Goal: Complete application form

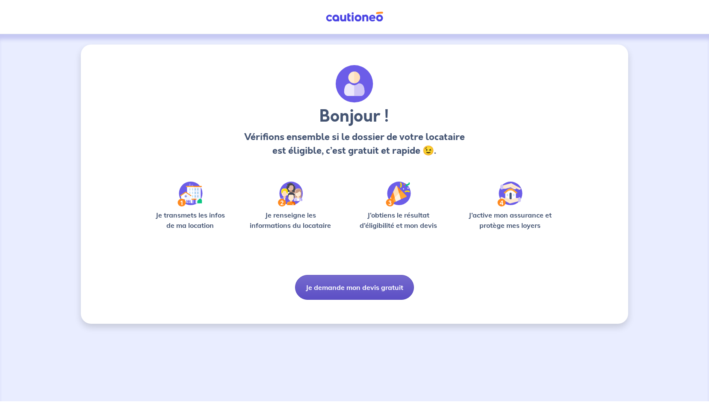
click at [326, 286] on button "Je demande mon devis gratuit" at bounding box center [354, 287] width 119 height 25
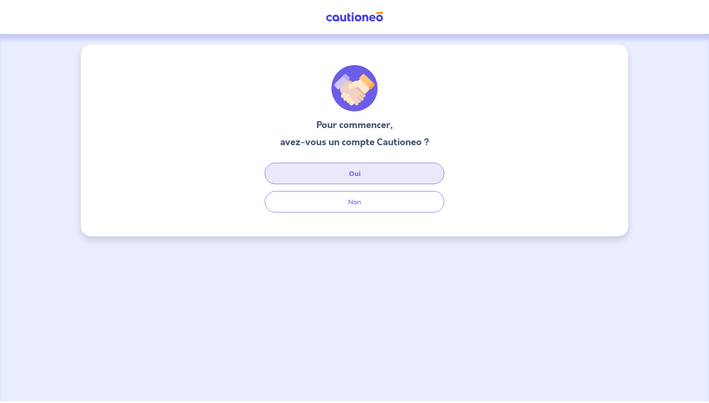
click at [357, 175] on button "Oui" at bounding box center [355, 173] width 180 height 21
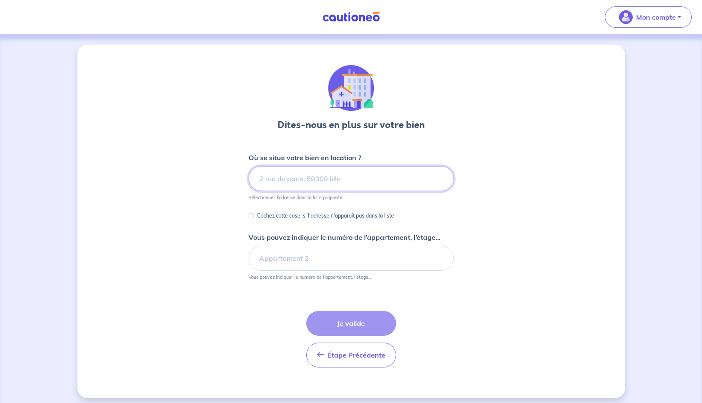
click at [290, 183] on input at bounding box center [351, 178] width 205 height 25
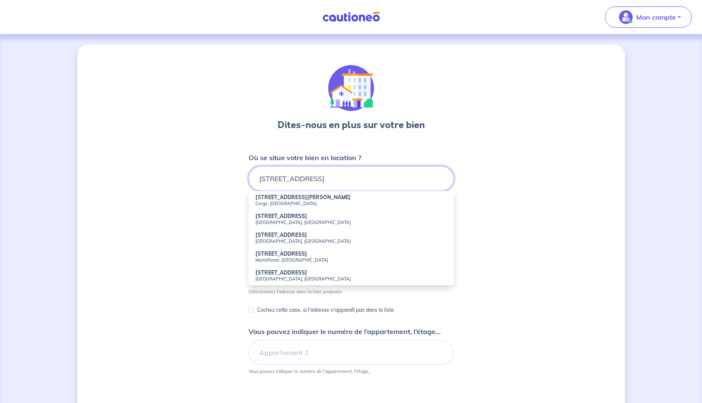
click at [265, 178] on input "[STREET_ADDRESS]" at bounding box center [351, 178] width 205 height 25
click at [283, 202] on small "Cergy, [GEOGRAPHIC_DATA]" at bounding box center [351, 203] width 192 height 6
type input "[STREET_ADDRESS][PERSON_NAME]"
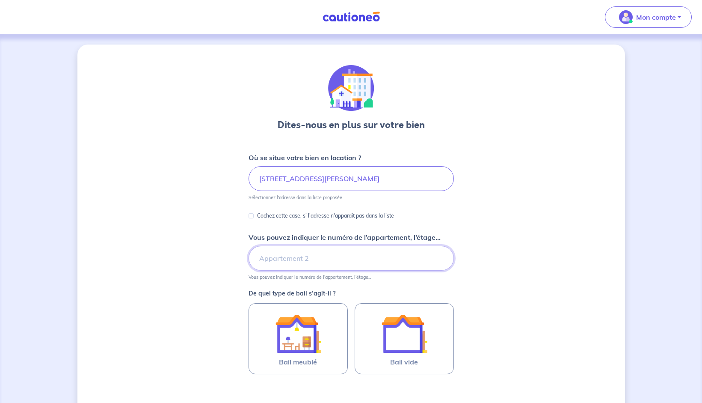
click at [314, 260] on input "Vous pouvez indiquer le numéro de l’appartement, l’étage..." at bounding box center [351, 258] width 205 height 25
type input "5eme etage"
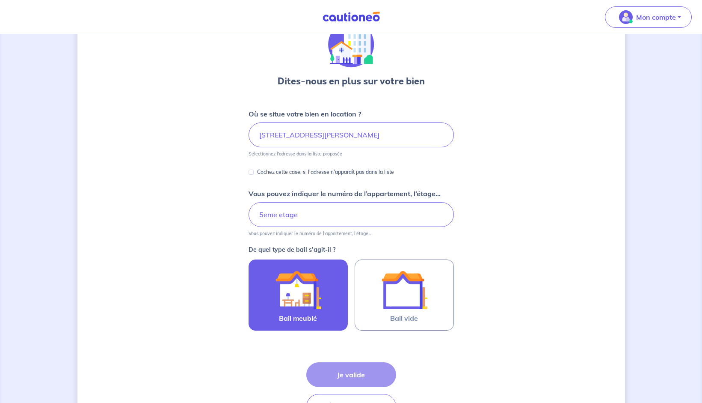
click at [319, 303] on img at bounding box center [298, 290] width 46 height 46
click at [0, 0] on input "Bail meublé" at bounding box center [0, 0] width 0 height 0
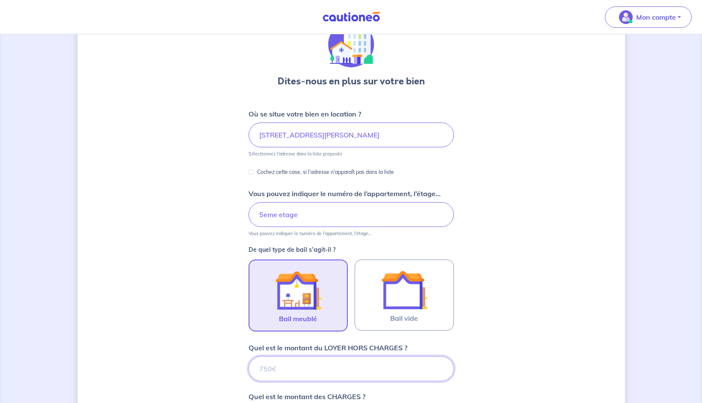
scroll to position [257, 0]
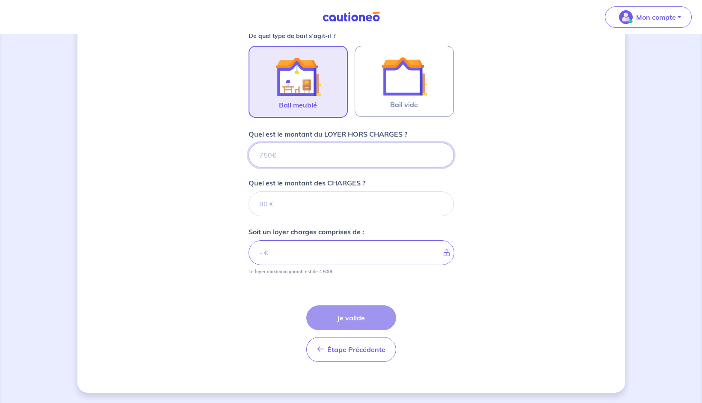
click at [320, 162] on input "Quel est le montant du LOYER HORS CHARGES ?" at bounding box center [351, 154] width 205 height 25
click at [315, 155] on input "Quel est le montant du LOYER HORS CHARGES ?" at bounding box center [351, 154] width 205 height 25
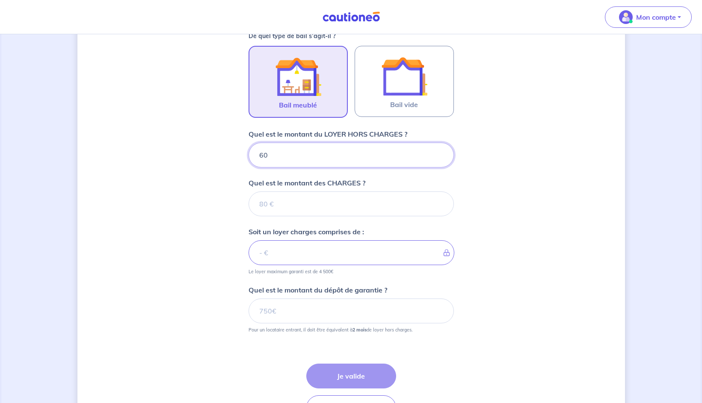
type input "606"
type input "606.24"
click at [299, 210] on input "Quel est le montant des CHARGES ?" at bounding box center [351, 203] width 205 height 25
type input "90"
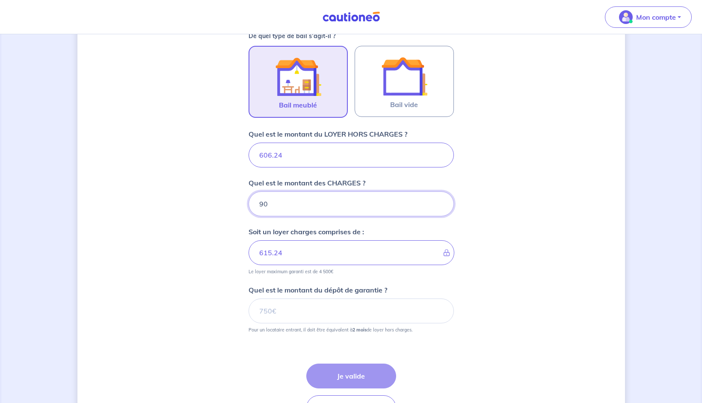
type input "696.24"
type input "90"
click at [506, 267] on div "Dites-nous en plus sur votre bien Où se situe votre bien en location ? 17 Place…" at bounding box center [351, 118] width 548 height 663
click at [316, 319] on input "Quel est le montant du dépôt de garantie ?" at bounding box center [351, 310] width 205 height 25
click at [298, 314] on input "Quel est le montant du dépôt de garantie ?" at bounding box center [351, 310] width 205 height 25
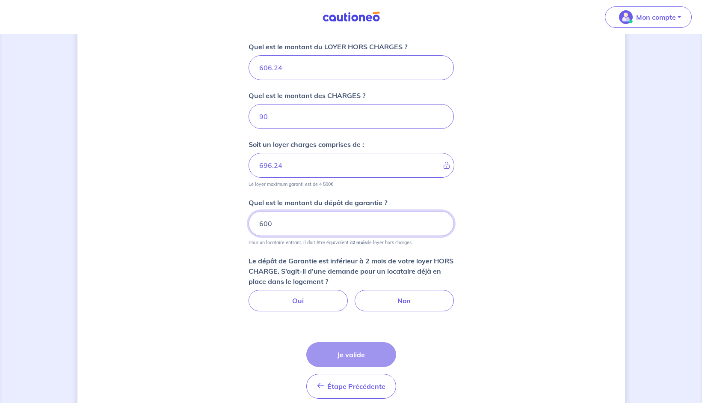
scroll to position [381, 0]
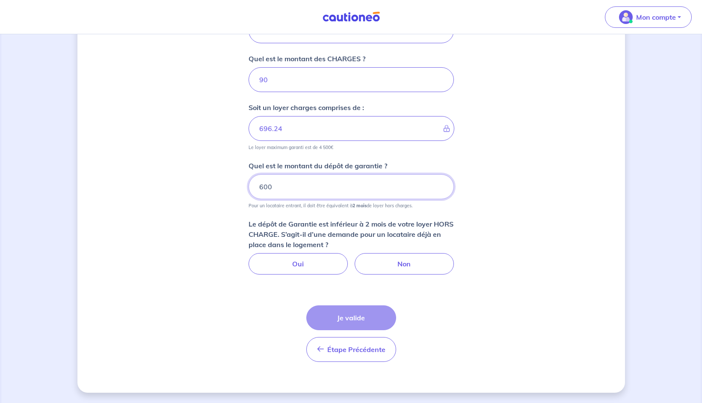
type input "600"
click at [200, 308] on div "Dites-nous en plus sur votre bien Où se situe votre bien en location ? 17 Place…" at bounding box center [351, 27] width 548 height 729
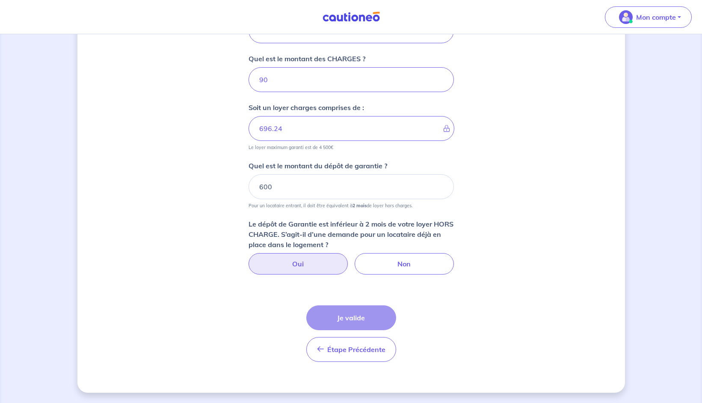
click at [291, 264] on label "Oui" at bounding box center [298, 263] width 99 height 21
click at [348, 258] on input "Oui" at bounding box center [351, 256] width 6 height 6
radio input "true"
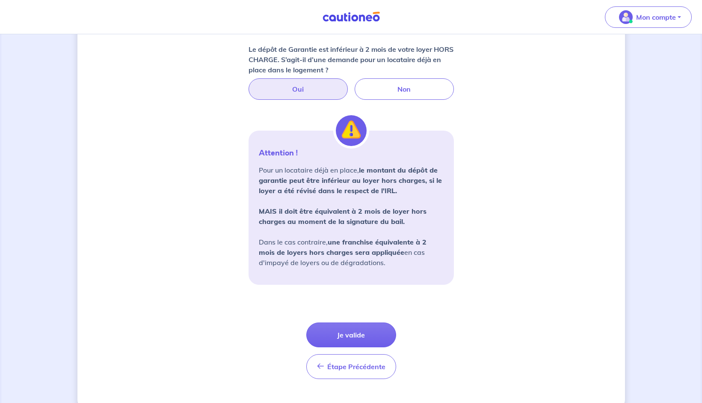
scroll to position [573, 0]
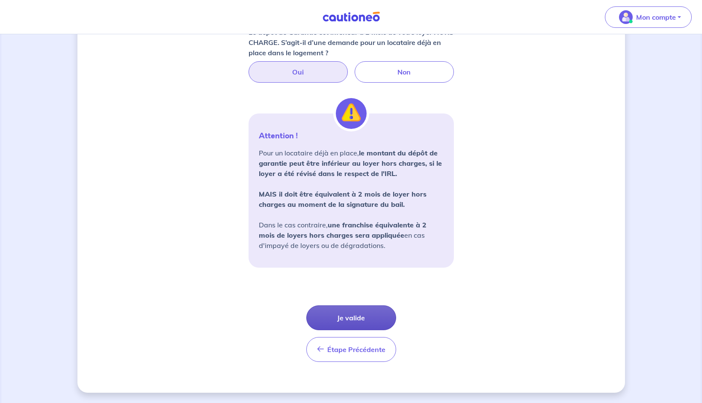
click at [344, 321] on button "Je valide" at bounding box center [351, 317] width 90 height 25
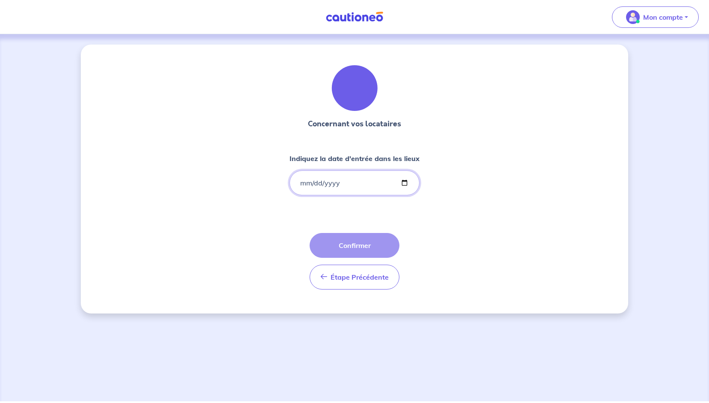
click at [303, 181] on input "Indiquez la date d'entrée dans les lieux" at bounding box center [355, 182] width 130 height 25
type input "2024-08-30"
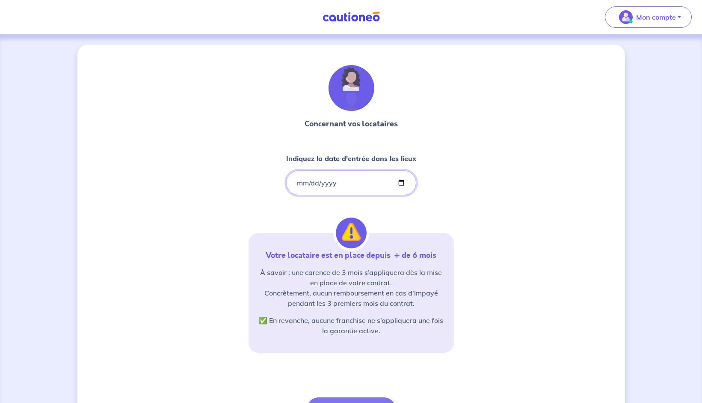
scroll to position [85, 0]
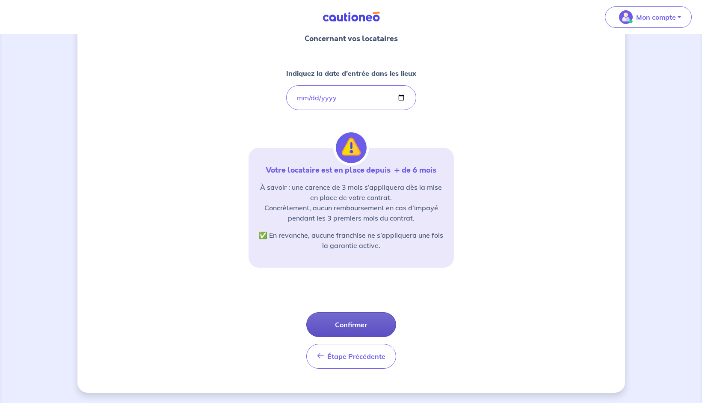
click at [357, 326] on button "Confirmer" at bounding box center [351, 324] width 90 height 25
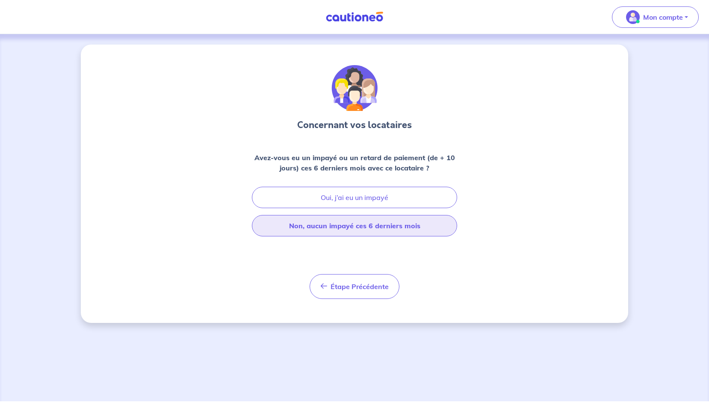
click at [350, 228] on button "Non, aucun impayé ces 6 derniers mois" at bounding box center [354, 225] width 205 height 21
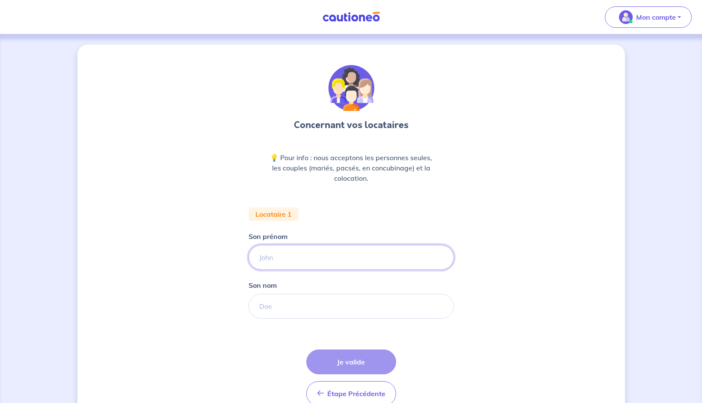
click at [298, 261] on input "Son prénom" at bounding box center [351, 257] width 205 height 25
click at [290, 257] on input "Son prénom" at bounding box center [351, 257] width 205 height 25
type input "Oumar"
click at [280, 303] on input "Son nom" at bounding box center [351, 306] width 205 height 25
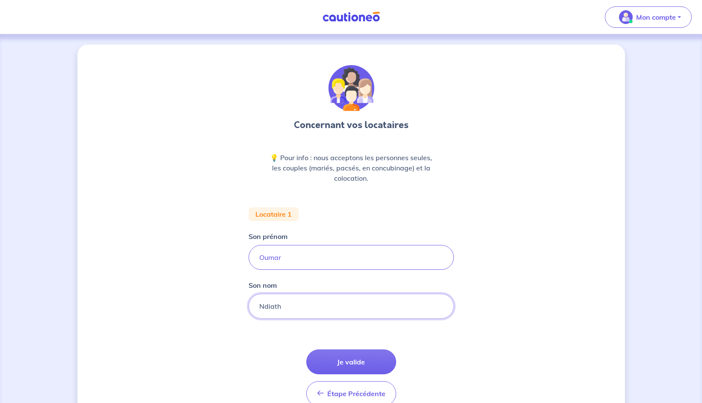
type input "Ndiath"
click at [499, 328] on div "Concernant vos locataires 💡 Pour info : nous acceptons les personnes seules, le…" at bounding box center [351, 241] width 548 height 392
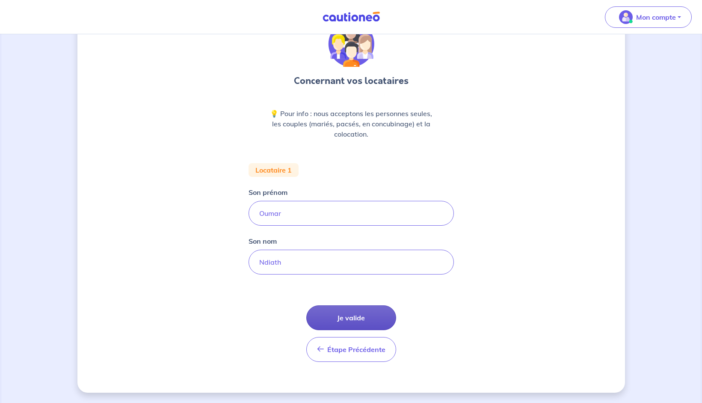
click at [344, 315] on button "Je valide" at bounding box center [351, 317] width 90 height 25
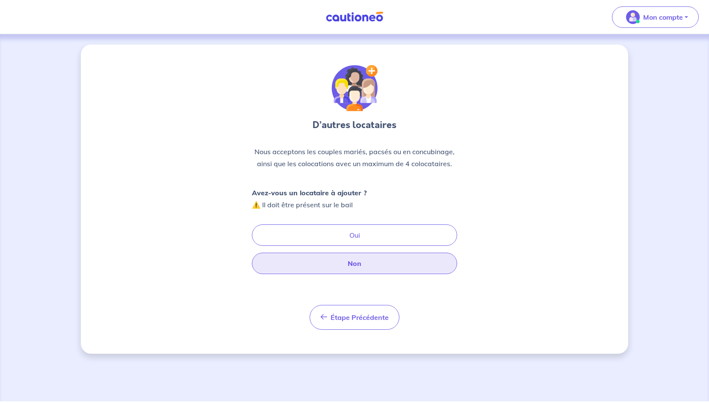
click at [357, 265] on button "Non" at bounding box center [354, 262] width 205 height 21
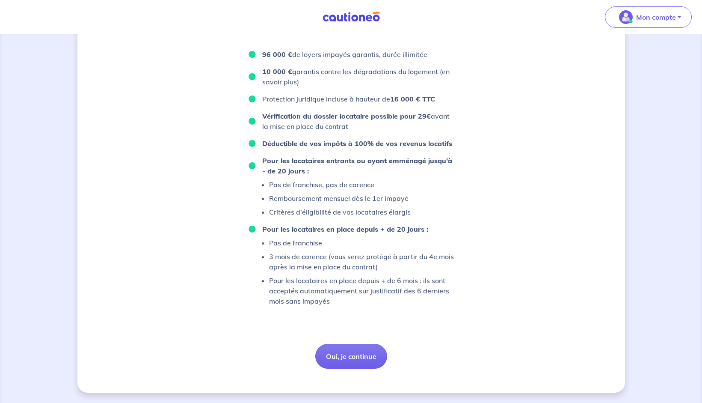
scroll to position [449, 0]
click at [363, 359] on button "Oui, je continue" at bounding box center [351, 356] width 72 height 25
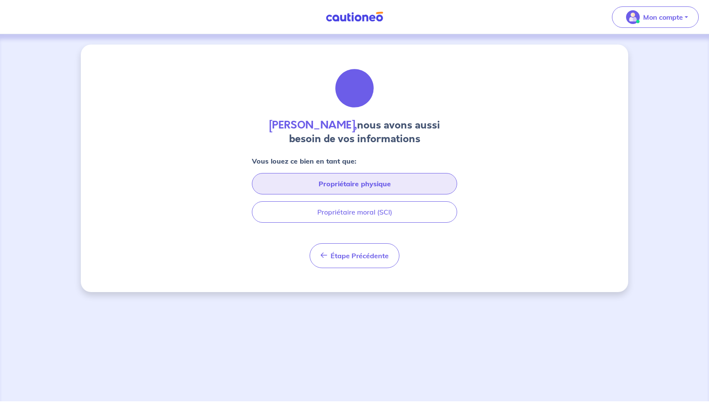
click at [359, 183] on button "Propriétaire physique" at bounding box center [354, 183] width 205 height 21
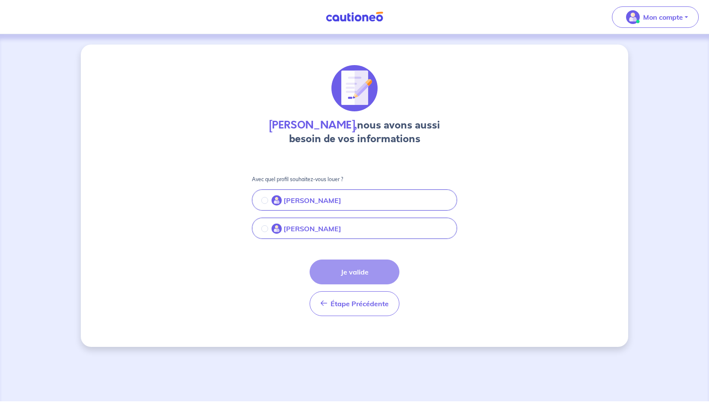
click at [297, 201] on p "Jacques Averlant" at bounding box center [313, 200] width 58 height 10
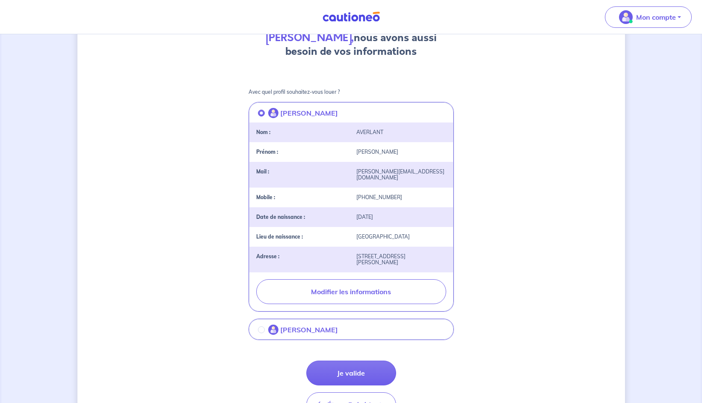
scroll to position [131, 0]
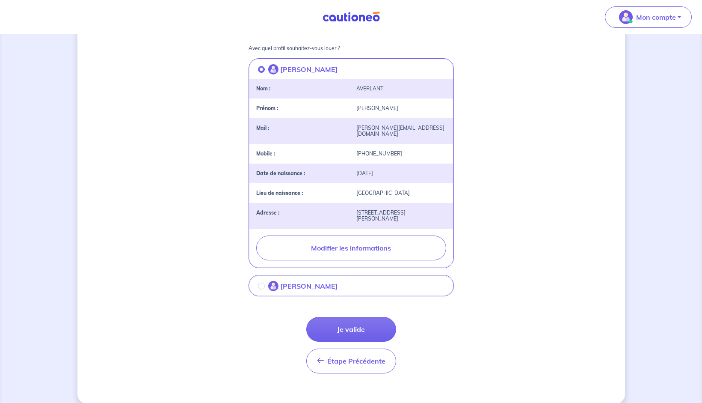
click at [328, 282] on p "Averlant Jacques" at bounding box center [309, 286] width 58 height 10
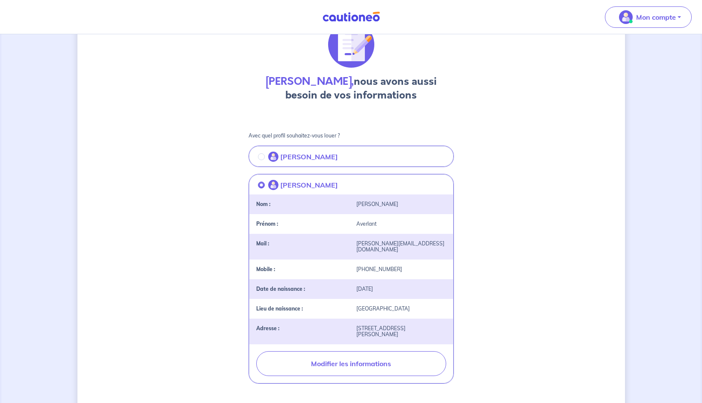
scroll to position [87, 0]
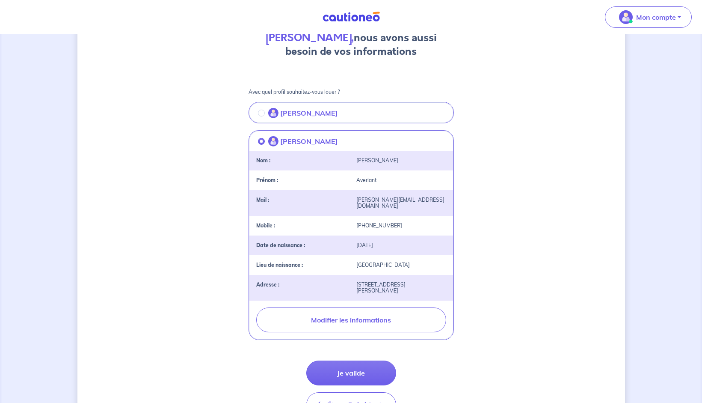
click at [282, 111] on p "Jacques Averlant" at bounding box center [309, 113] width 58 height 10
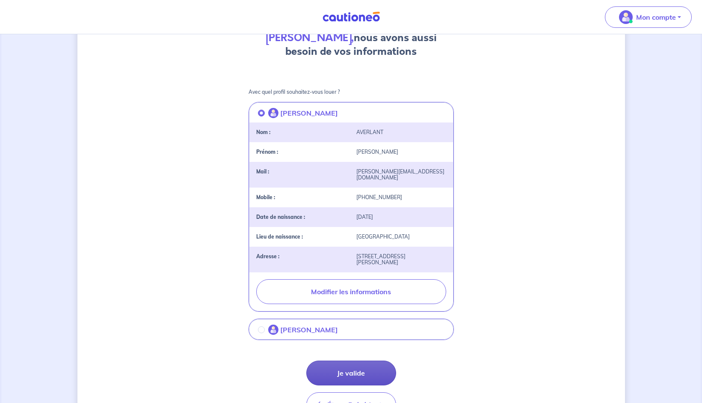
click at [357, 366] on button "Je valide" at bounding box center [351, 372] width 90 height 25
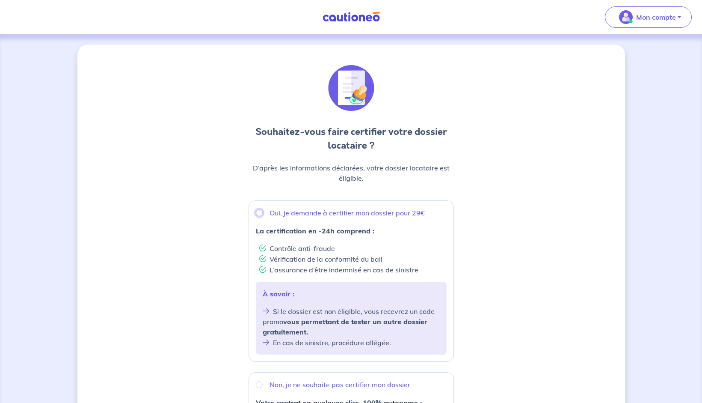
click at [260, 214] on input "Oui, je demande à certifier mon dossier pour 29€" at bounding box center [259, 212] width 7 height 7
radio input "true"
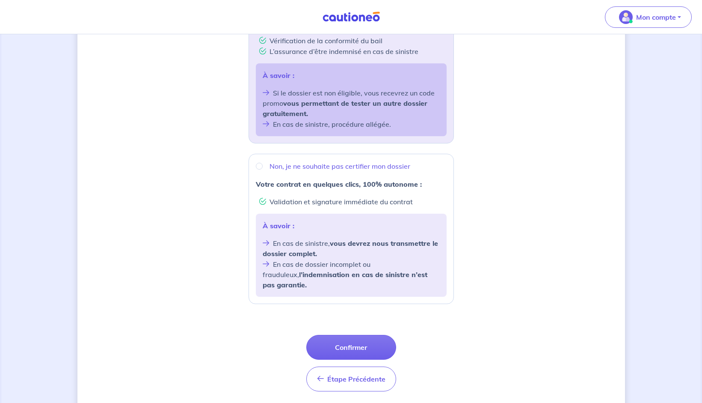
scroll to position [237, 0]
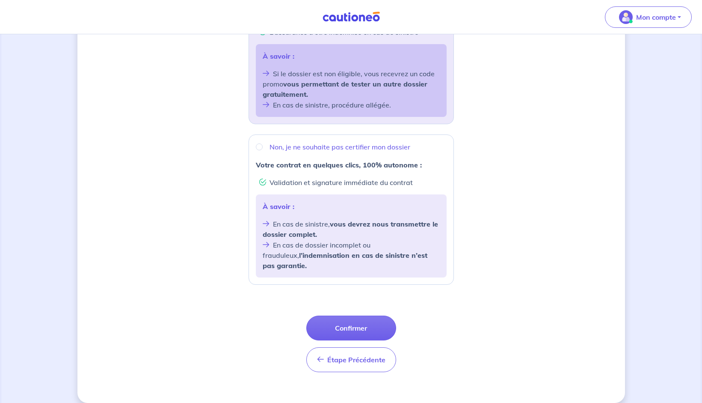
click at [223, 108] on div "Souhaitez-vous faire certifier votre dossier locataire ? D’après les informatio…" at bounding box center [351, 105] width 548 height 596
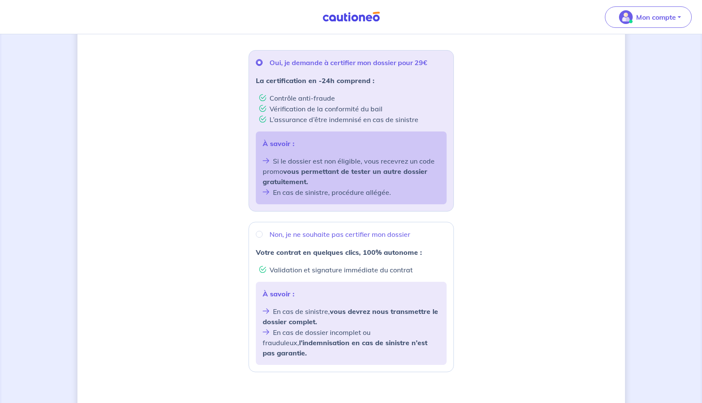
scroll to position [107, 0]
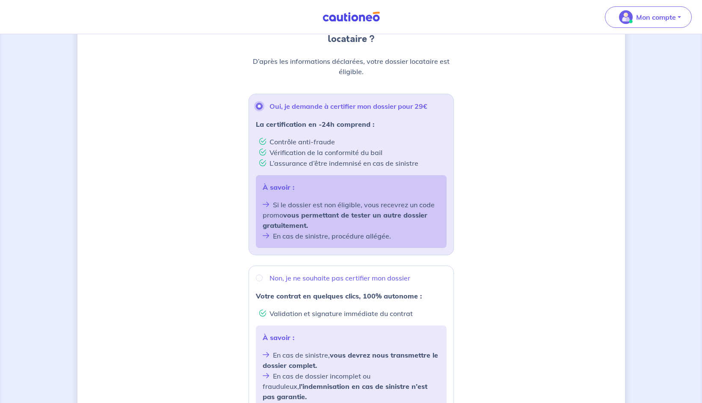
click at [258, 105] on input "Oui, je demande à certifier mon dossier pour 29€" at bounding box center [259, 106] width 7 height 7
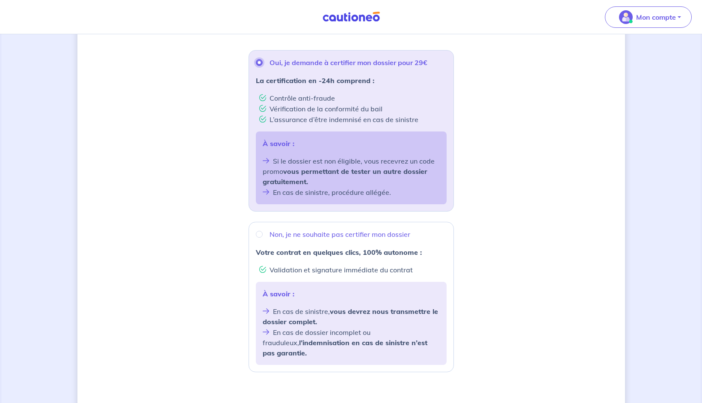
scroll to position [237, 0]
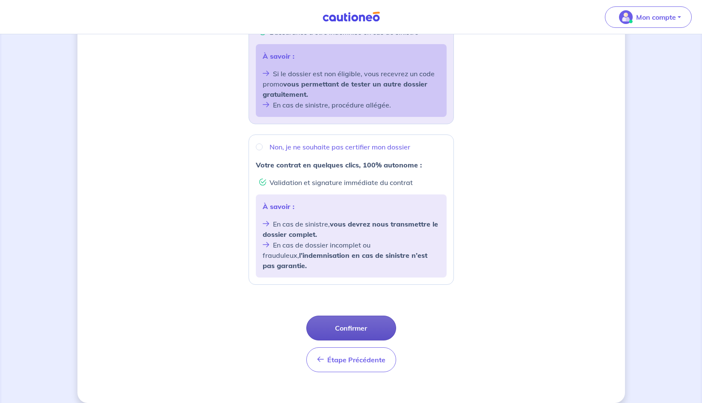
click at [347, 318] on button "Confirmer" at bounding box center [351, 327] width 90 height 25
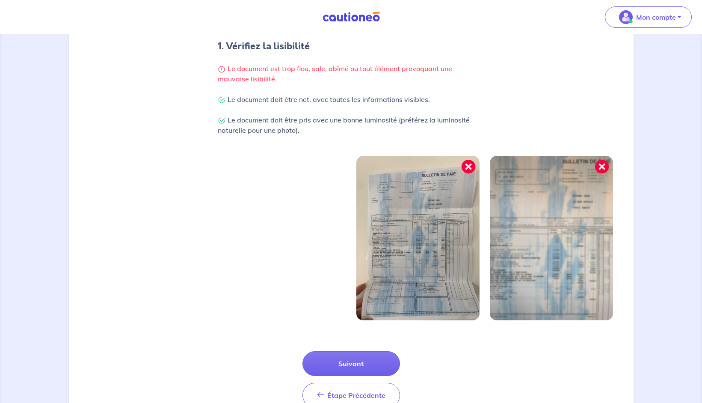
scroll to position [210, 0]
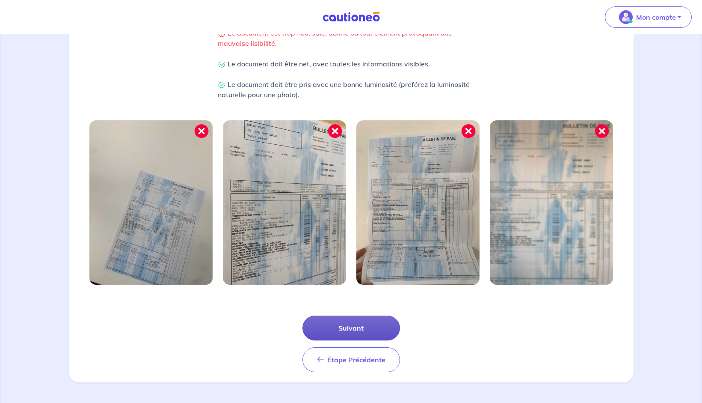
click at [352, 328] on button "Suivant" at bounding box center [352, 327] width 98 height 25
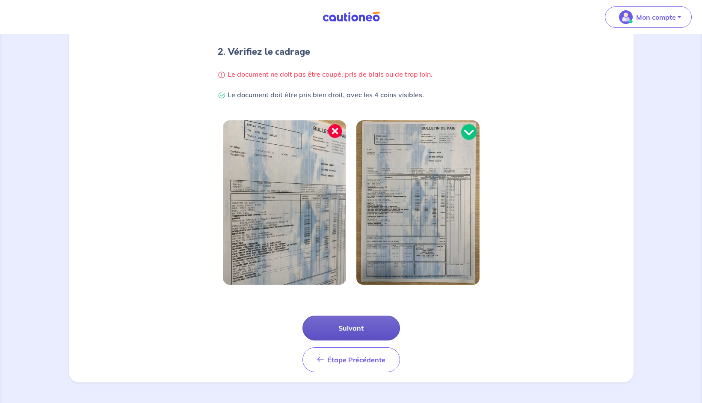
scroll to position [0, 0]
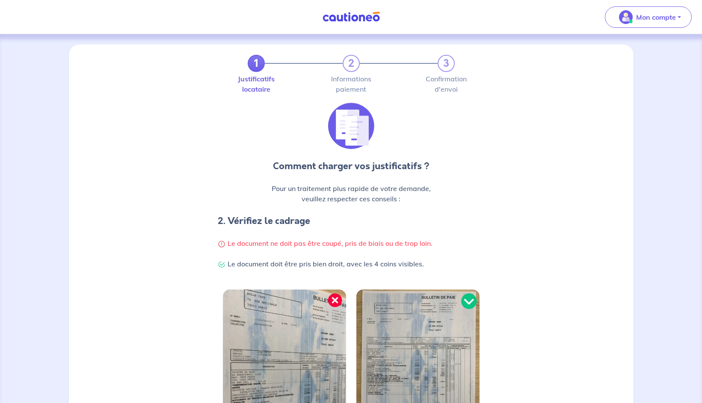
click at [510, 256] on div "Comment charger vos justificatifs ? Pour un traitement plus rapide de votre dem…" at bounding box center [351, 191] width 555 height 176
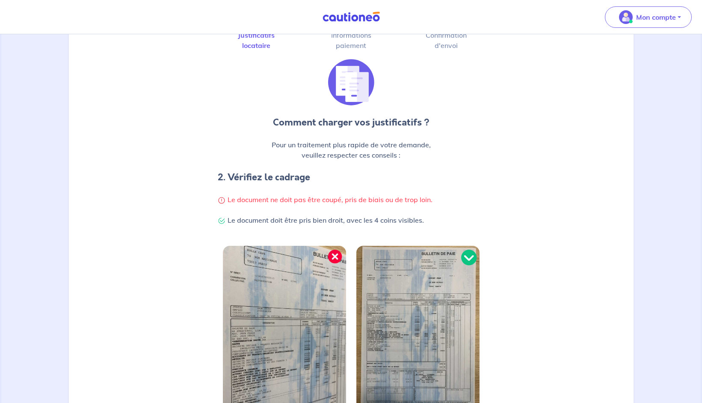
scroll to position [169, 0]
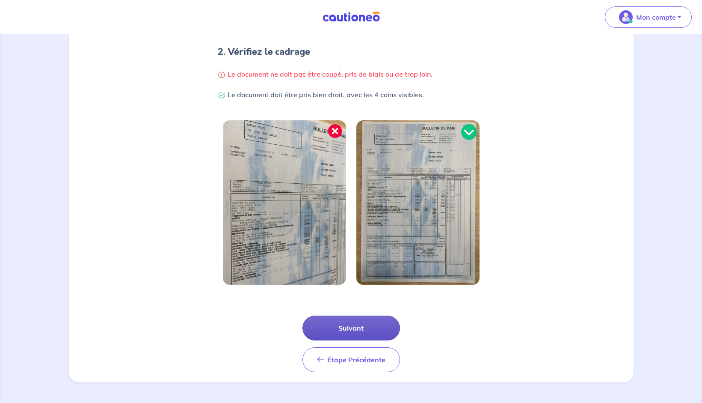
click at [350, 327] on button "Suivant" at bounding box center [352, 327] width 98 height 25
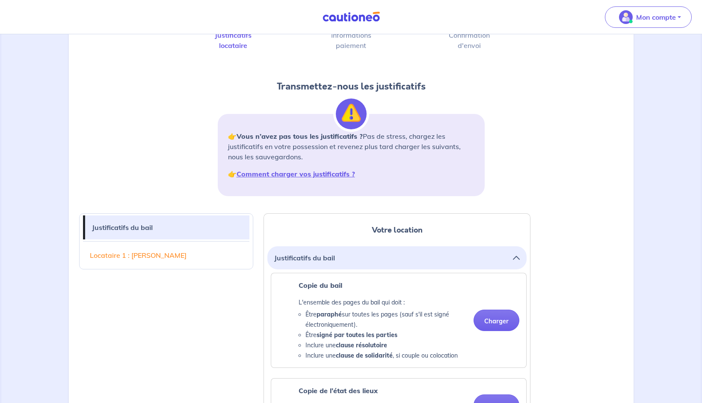
scroll to position [87, 0]
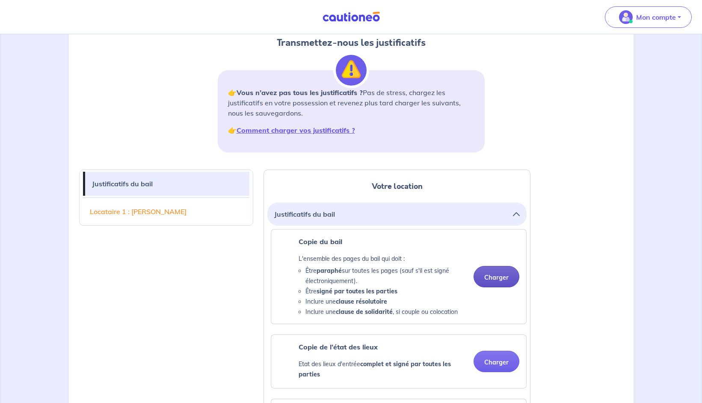
click at [493, 277] on button "Charger" at bounding box center [497, 276] width 46 height 21
click at [503, 365] on button "Charger" at bounding box center [497, 360] width 46 height 21
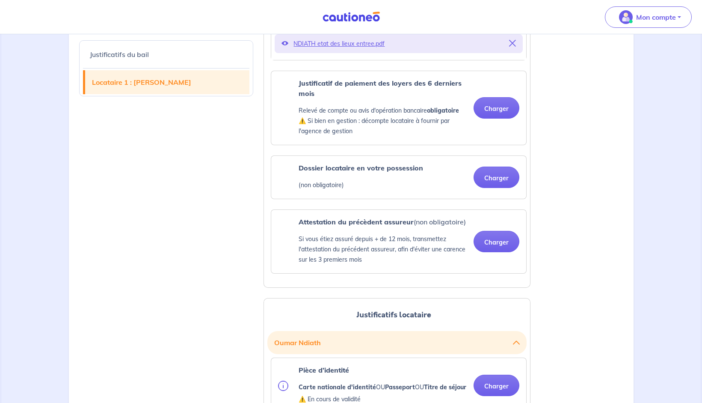
scroll to position [524, 0]
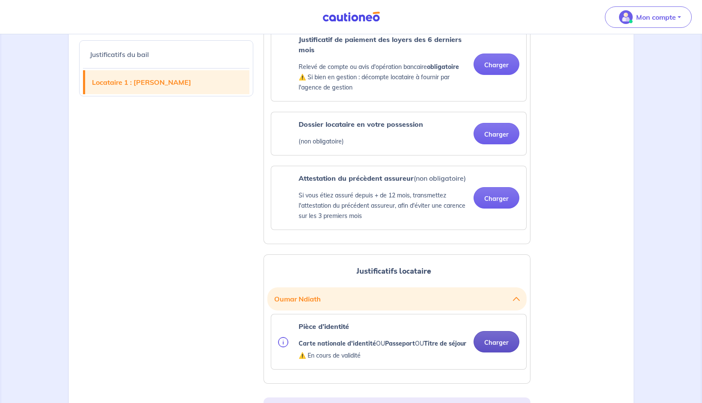
click at [491, 344] on button "Charger" at bounding box center [497, 341] width 46 height 21
click at [570, 249] on div "Justificatifs du bail Locataire 1 : Oumar Ndiath Votre location Justificatifs d…" at bounding box center [351, 215] width 555 height 985
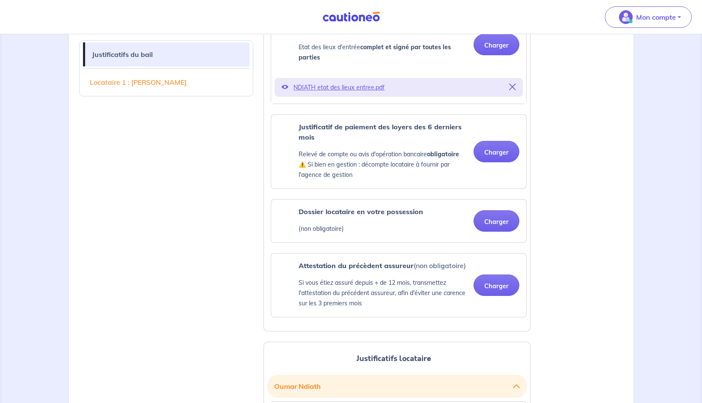
scroll to position [393, 0]
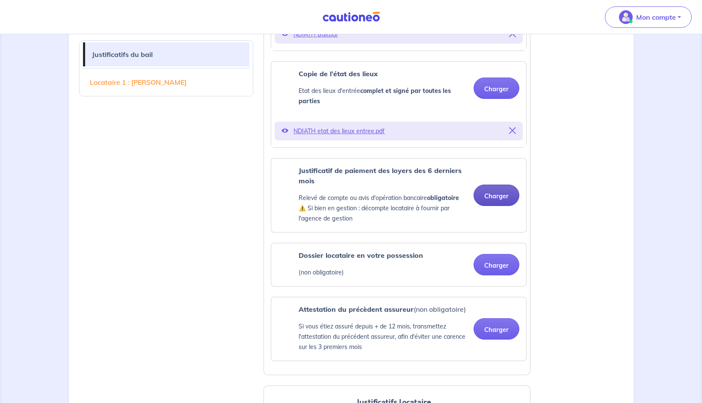
click at [487, 190] on button "Charger" at bounding box center [497, 194] width 46 height 21
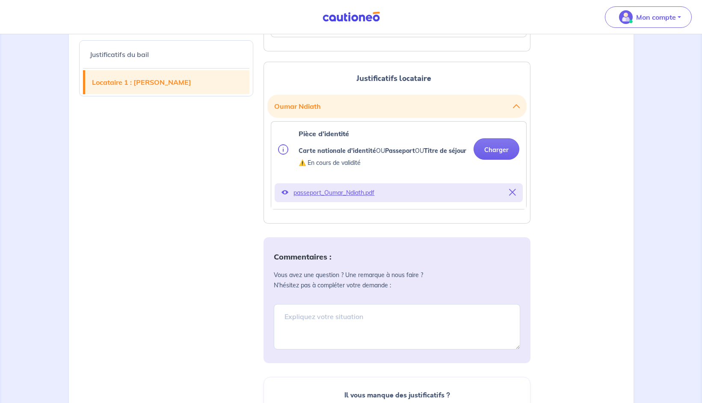
scroll to position [786, 0]
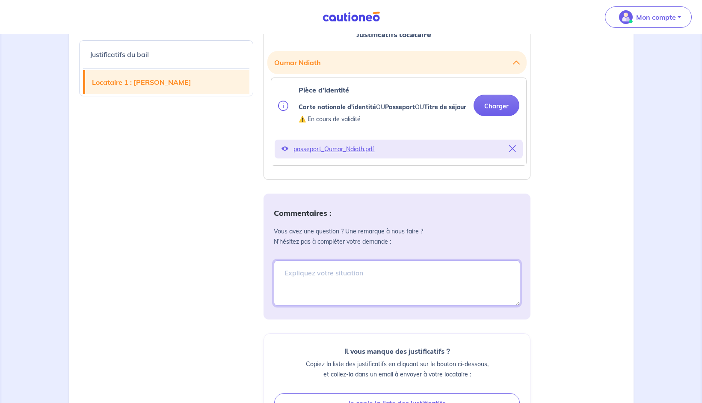
click at [300, 285] on textarea at bounding box center [397, 282] width 246 height 45
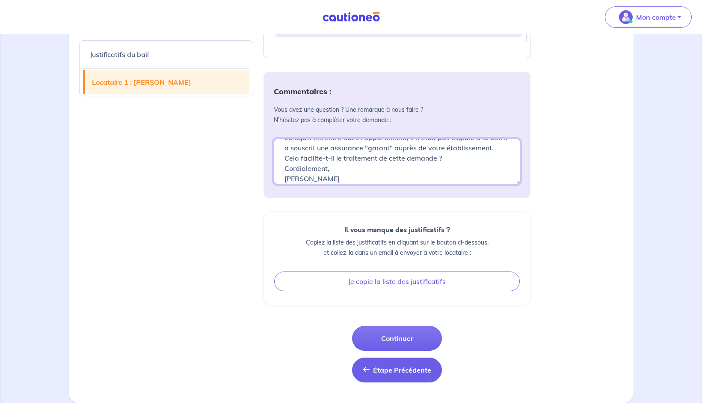
scroll to position [917, 0]
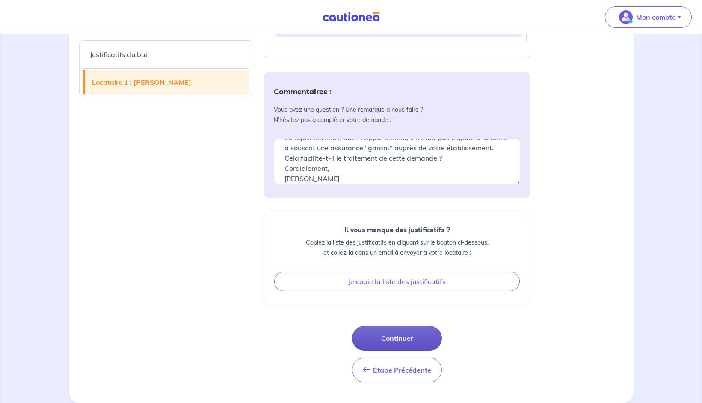
click at [387, 337] on button "Continuer" at bounding box center [397, 338] width 90 height 25
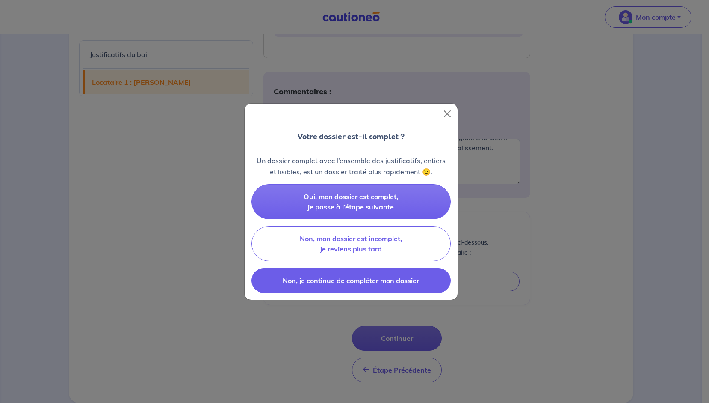
click at [363, 281] on span "Non, je continue de compléter mon dossier" at bounding box center [351, 280] width 136 height 9
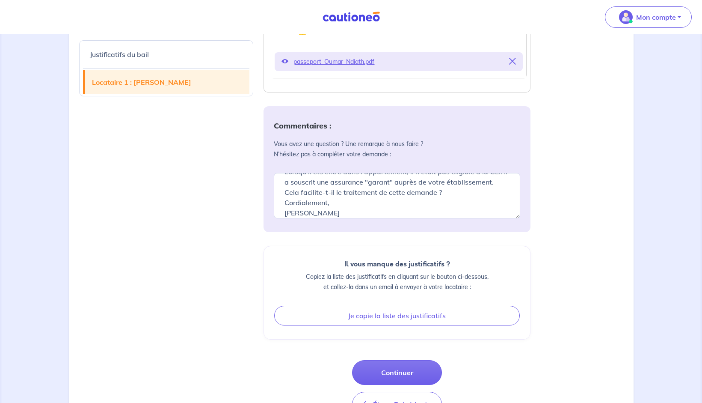
scroll to position [917, 0]
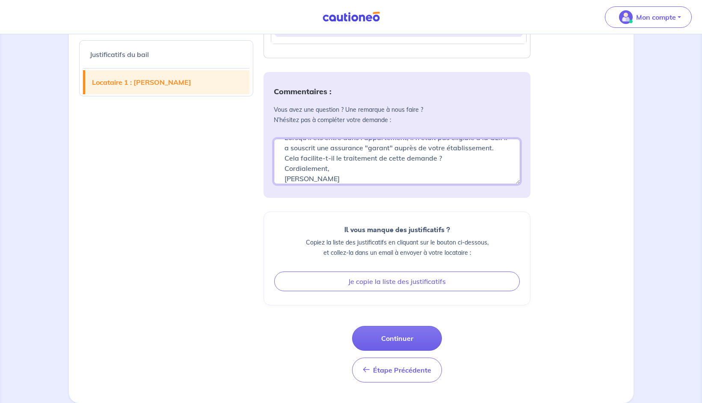
click at [510, 148] on textarea "Bonjour, Le locataire paie son loyer le dernier jour du mois précédent (le 30/0…" at bounding box center [397, 161] width 246 height 45
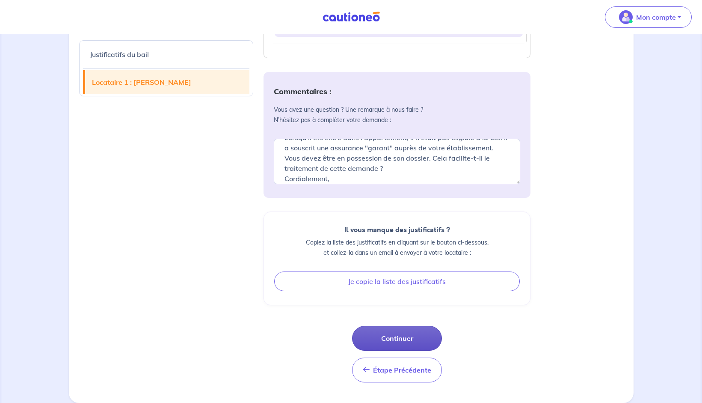
click at [390, 337] on button "Continuer" at bounding box center [397, 338] width 90 height 25
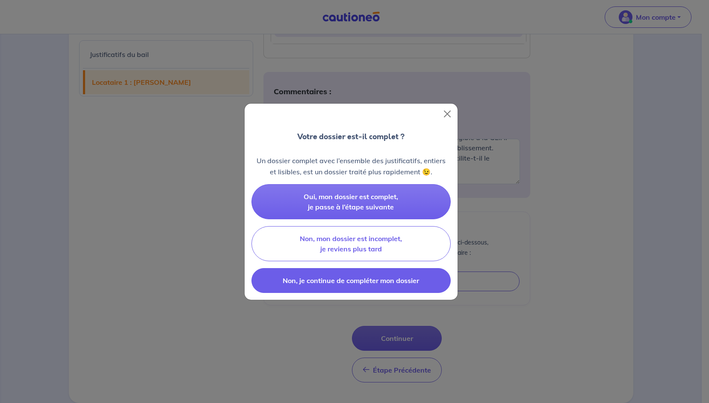
click at [392, 280] on span "Non, je continue de compléter mon dossier" at bounding box center [351, 280] width 136 height 9
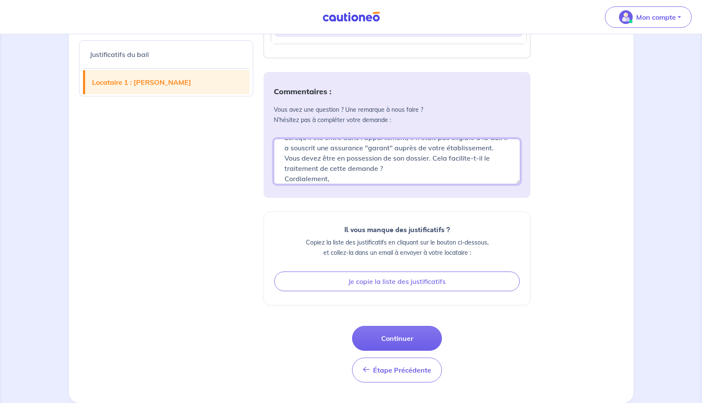
click at [399, 172] on textarea "Bonjour, Le locataire paie son loyer le dernier jour du mois précédent (le 30/0…" at bounding box center [397, 161] width 246 height 45
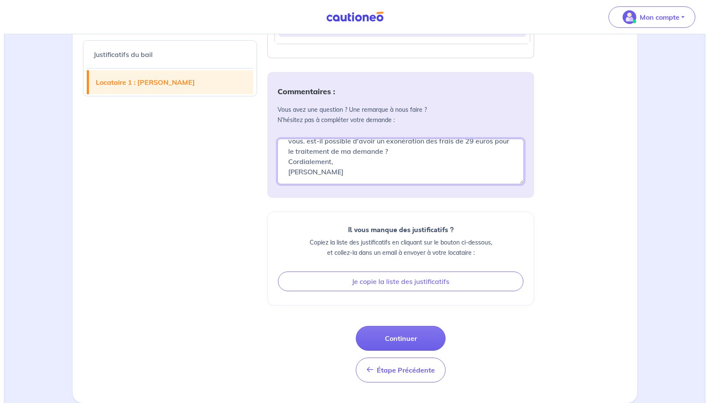
scroll to position [917, 0]
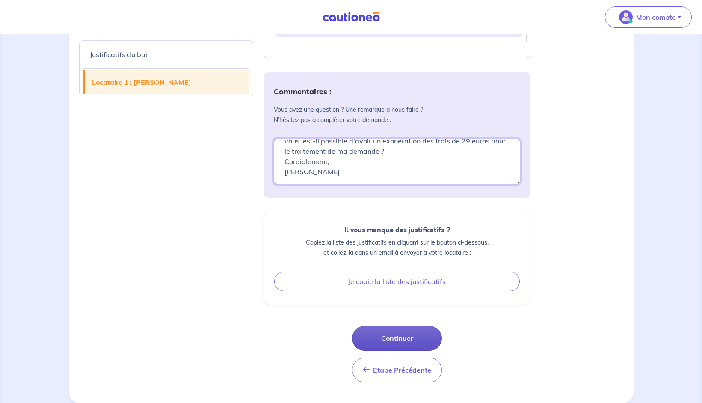
type textarea "Bonjour, Le locataire paie son loyer le dernier jour du mois précédent (le 30/0…"
click at [392, 338] on button "Continuer" at bounding box center [397, 338] width 90 height 25
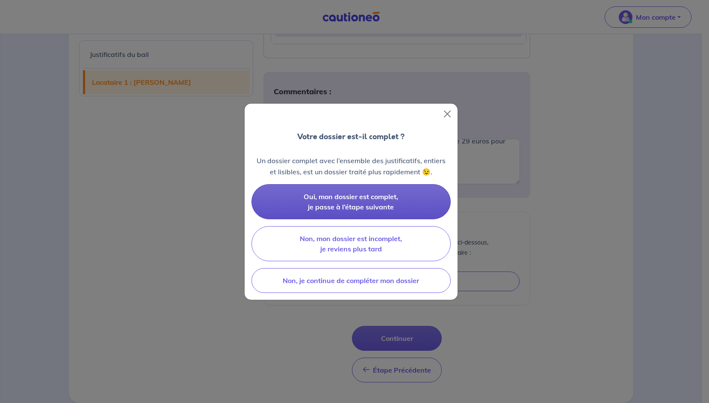
click at [335, 197] on span "Oui, mon dossier est complet, je passe à l’étape suivante" at bounding box center [351, 201] width 95 height 19
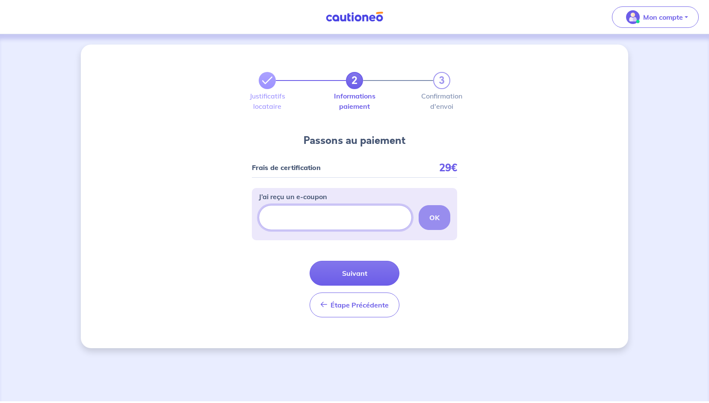
click at [314, 220] on input "J’ai reçu un e-coupon" at bounding box center [335, 217] width 153 height 25
click at [676, 140] on div "2 3 Justificatifs locataire Informations paiement Confirmation d'envoi Passons …" at bounding box center [354, 217] width 709 height 367
click at [356, 272] on button "Suivant" at bounding box center [355, 273] width 90 height 25
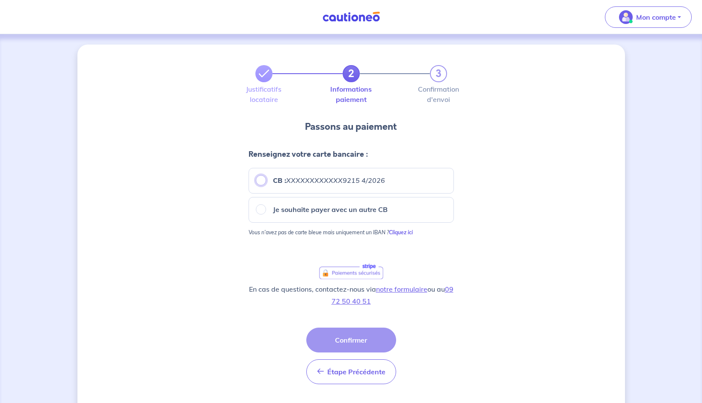
click at [258, 179] on input "CB : XXXXXXXXXXXX9215 4/2026" at bounding box center [261, 180] width 10 height 10
radio input "true"
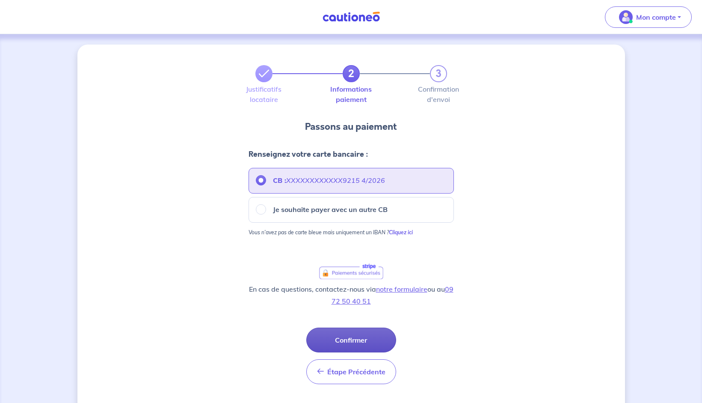
click at [348, 335] on button "Confirmer" at bounding box center [351, 339] width 90 height 25
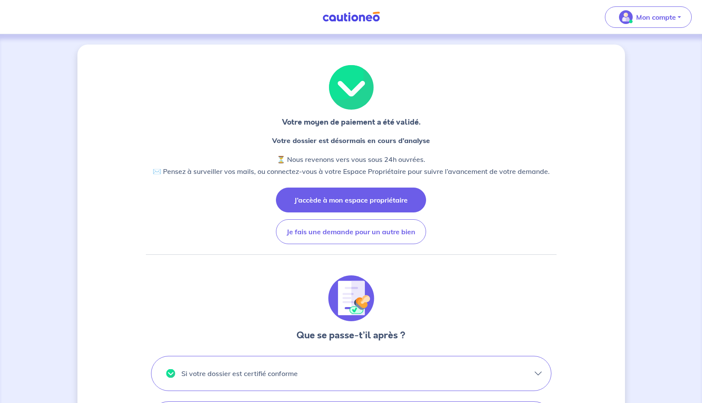
click at [347, 201] on button "J’accède à mon espace propriétaire" at bounding box center [351, 199] width 150 height 25
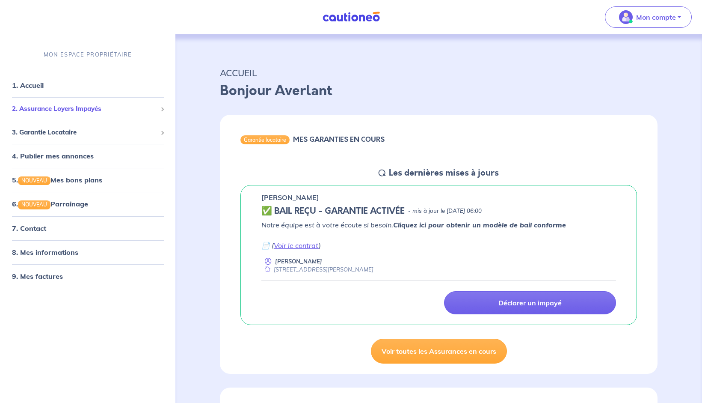
click at [79, 112] on span "2. Assurance Loyers Impayés" at bounding box center [84, 109] width 145 height 10
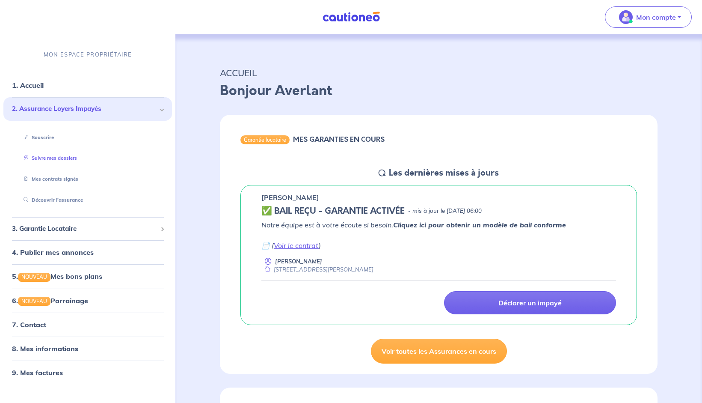
click at [61, 159] on link "Suivre mes dossiers" at bounding box center [48, 158] width 57 height 6
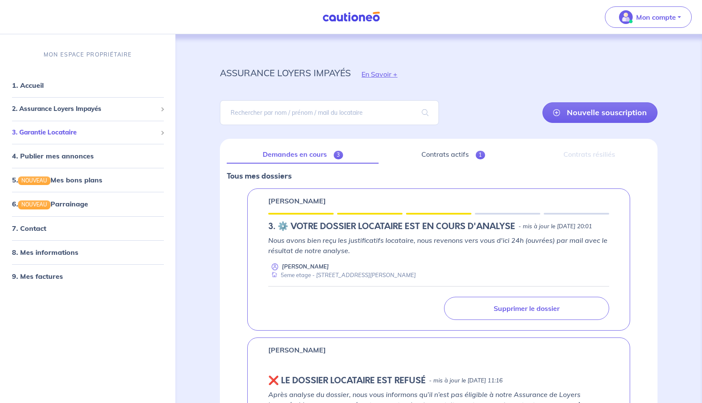
click at [53, 128] on span "3. Garantie Locataire" at bounding box center [84, 133] width 145 height 10
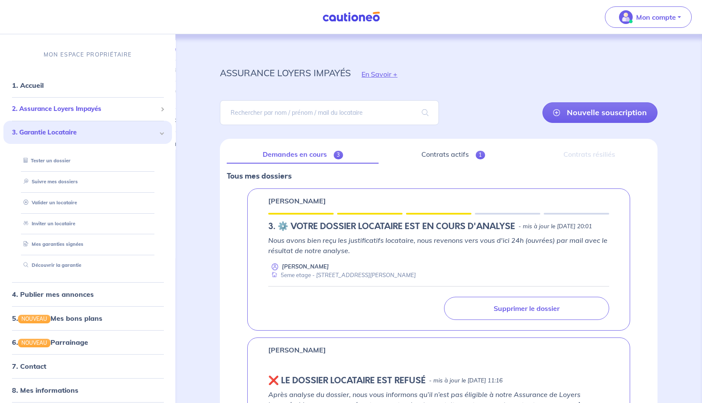
click at [46, 108] on span "2. Assurance Loyers Impayés" at bounding box center [84, 109] width 145 height 10
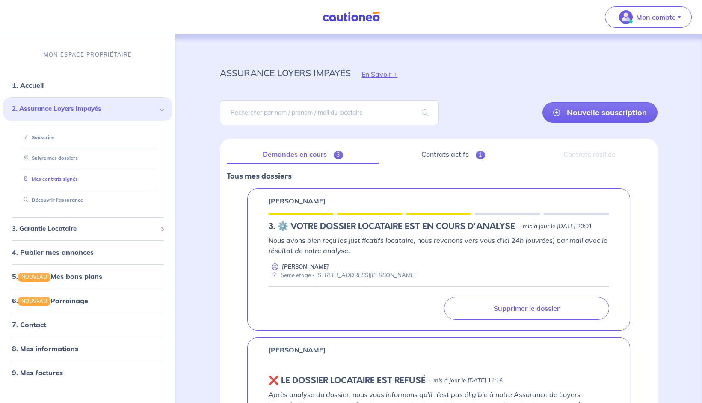
click at [49, 176] on link "Mes contrats signés" at bounding box center [49, 179] width 58 height 6
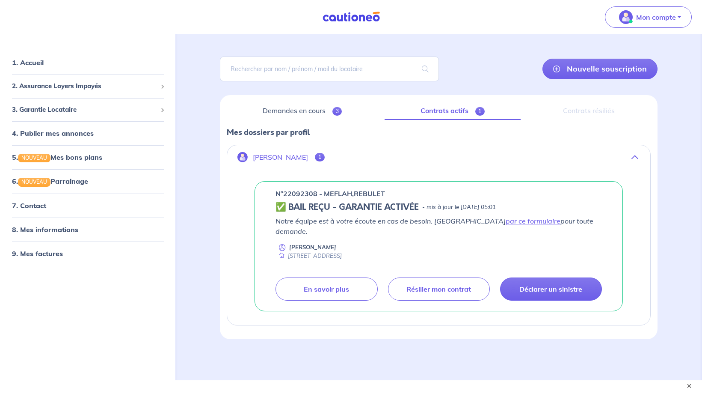
scroll to position [45, 0]
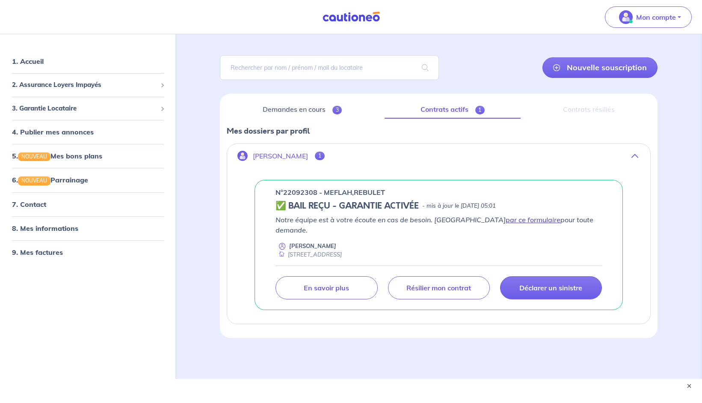
click at [506, 220] on link "par ce formulaire" at bounding box center [533, 219] width 55 height 9
click at [433, 110] on link "Contrats actifs 1" at bounding box center [453, 110] width 136 height 18
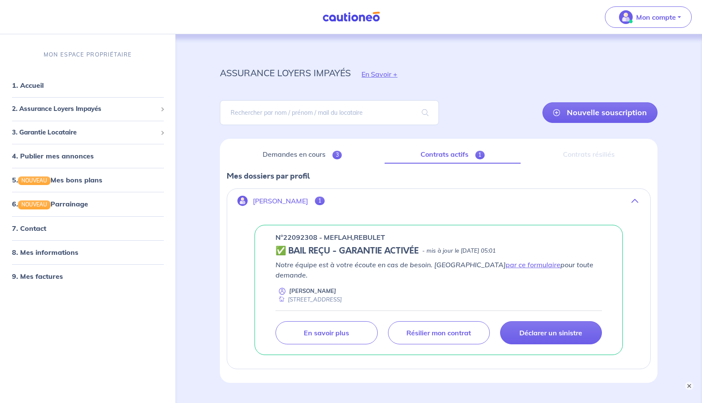
scroll to position [44, 0]
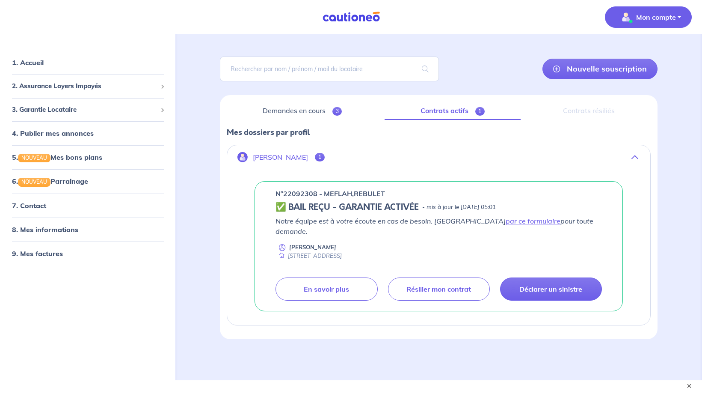
click at [649, 12] on span "Mon compte" at bounding box center [646, 17] width 60 height 14
click at [637, 55] on link "Mes informations" at bounding box center [639, 53] width 69 height 14
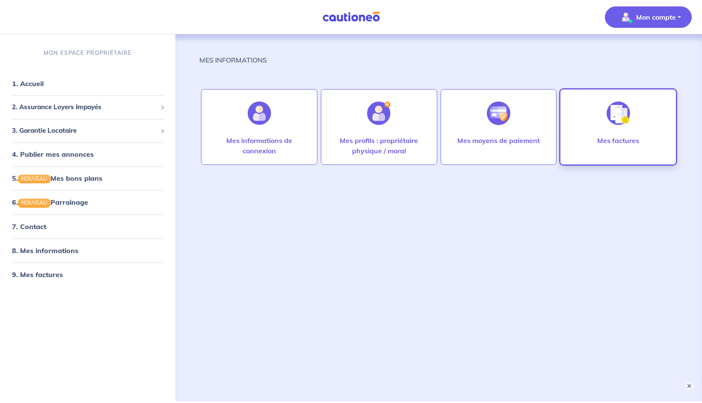
click at [593, 126] on div "Mes factures" at bounding box center [618, 127] width 116 height 76
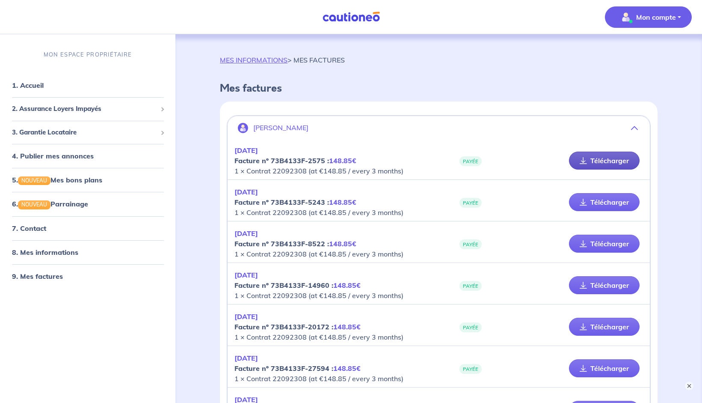
click at [601, 158] on link "Télécharger" at bounding box center [604, 160] width 71 height 18
click at [97, 107] on span "2. Assurance Loyers Impayés" at bounding box center [84, 109] width 145 height 10
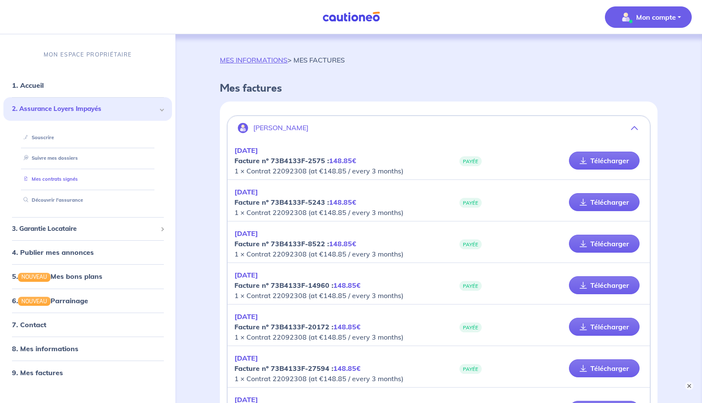
click at [61, 181] on link "Mes contrats signés" at bounding box center [49, 179] width 58 height 6
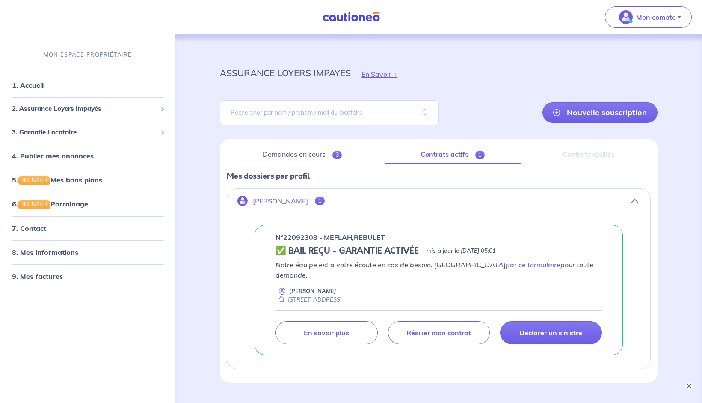
scroll to position [45, 0]
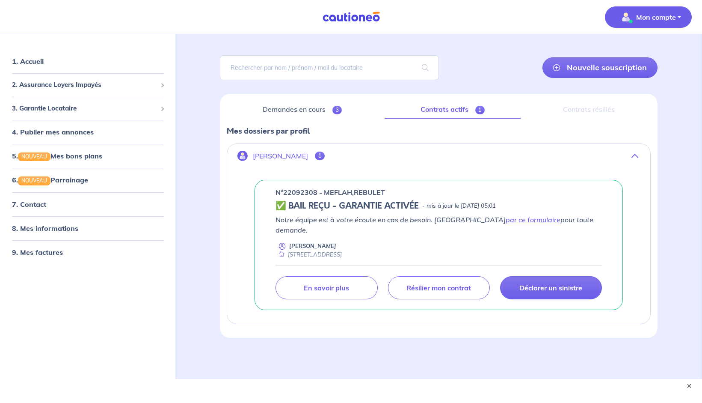
click at [659, 20] on p "Mon compte" at bounding box center [656, 17] width 40 height 10
click at [627, 56] on link "Mes informations" at bounding box center [639, 53] width 69 height 14
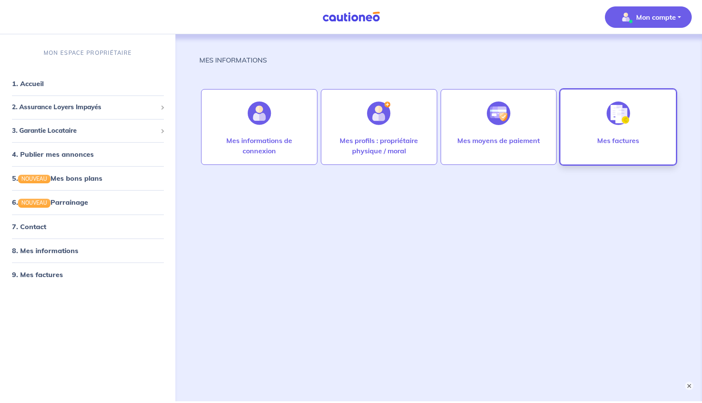
click at [620, 152] on div "Mes factures" at bounding box center [618, 148] width 56 height 27
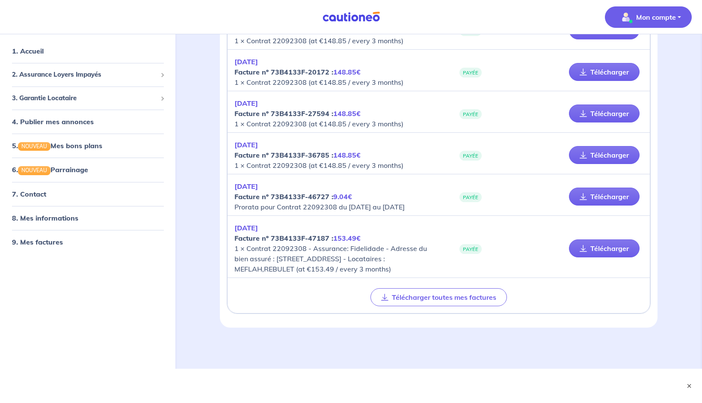
scroll to position [265, 0]
click at [589, 146] on link "Télécharger" at bounding box center [604, 155] width 71 height 18
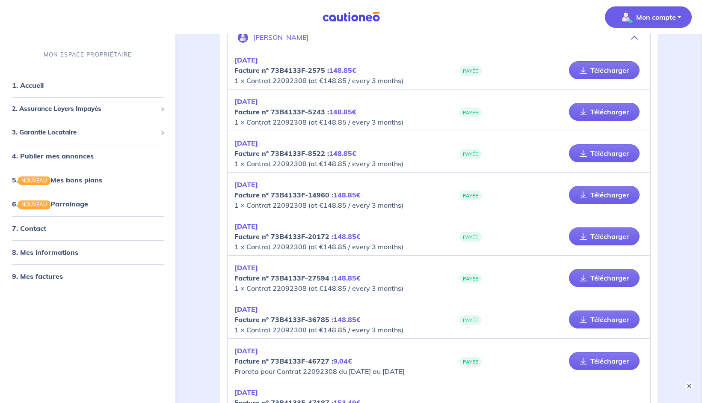
scroll to position [0, 0]
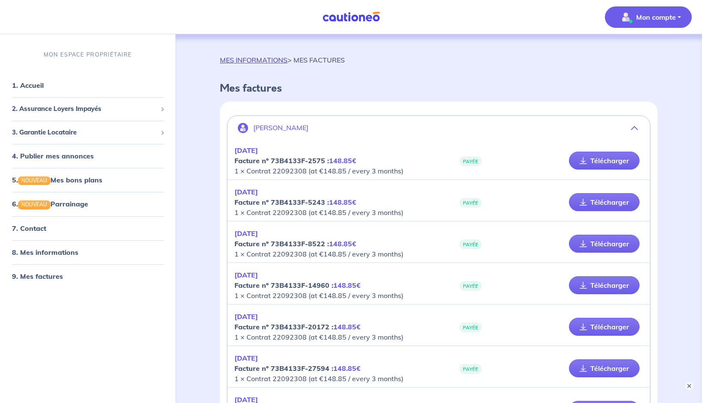
click at [243, 58] on link "MES INFORMATIONS" at bounding box center [254, 60] width 68 height 9
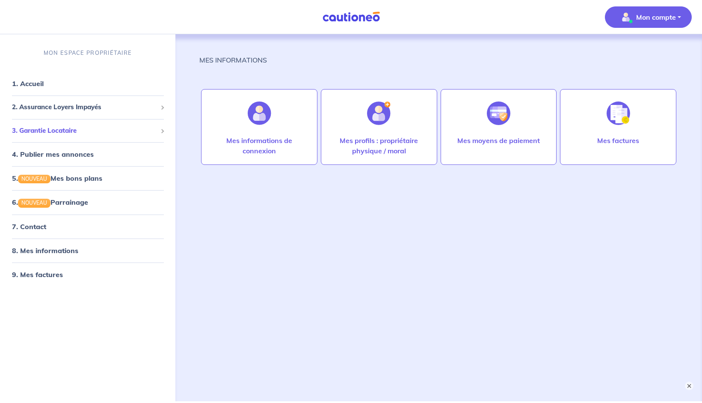
click at [58, 129] on span "3. Garantie Locataire" at bounding box center [84, 131] width 145 height 10
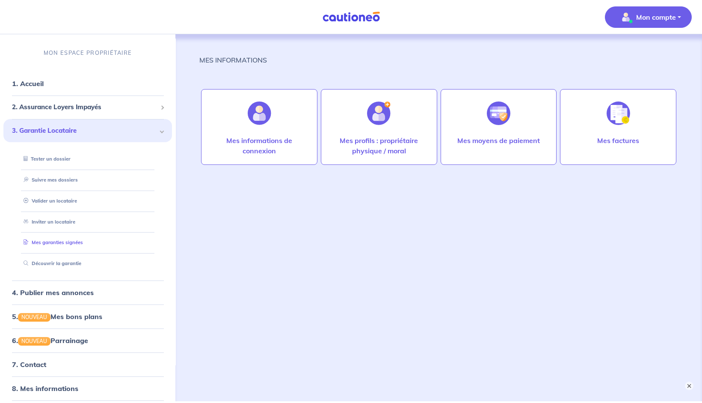
click at [56, 242] on link "Mes garanties signées" at bounding box center [51, 242] width 63 height 6
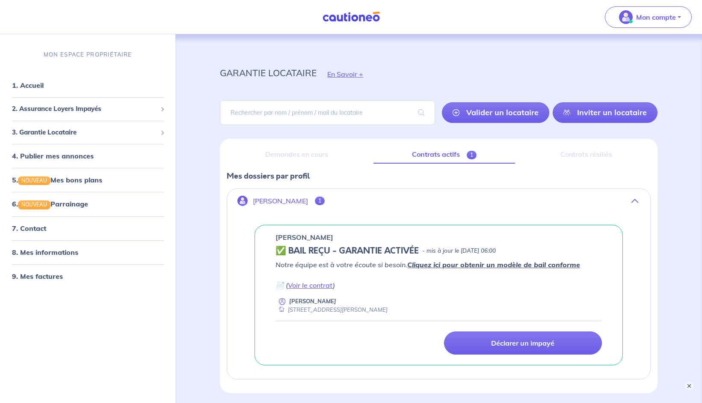
scroll to position [44, 0]
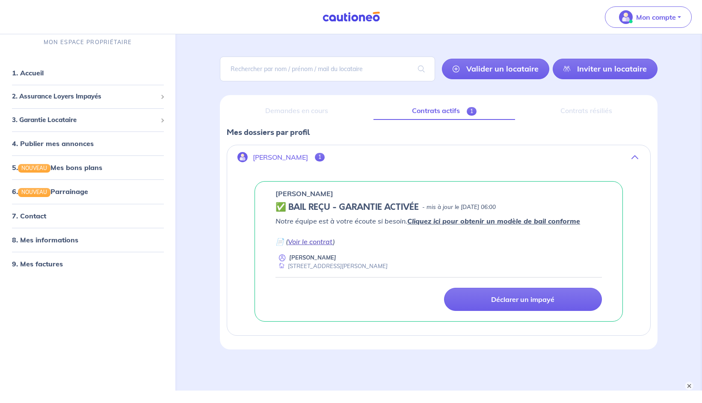
click at [312, 243] on link "Voir le contrat" at bounding box center [310, 241] width 45 height 9
click at [60, 118] on span "3. Garantie Locataire" at bounding box center [84, 120] width 145 height 10
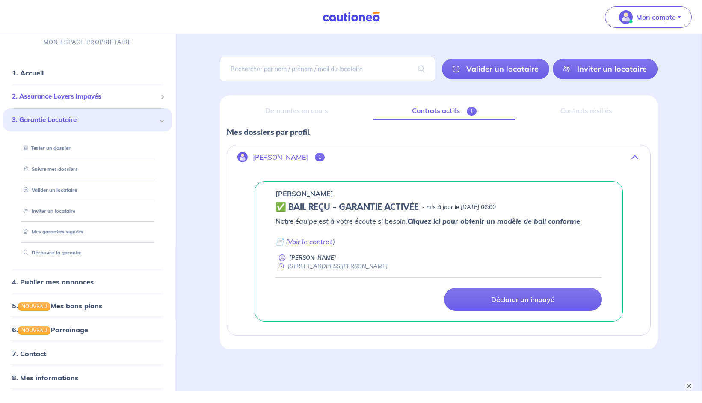
click at [78, 97] on span "2. Assurance Loyers Impayés" at bounding box center [84, 97] width 145 height 10
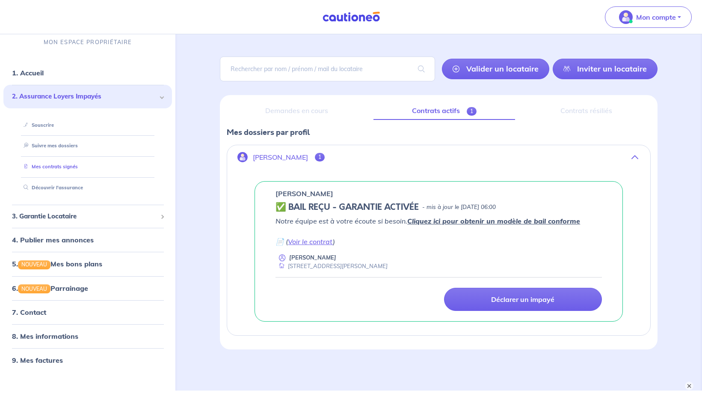
click at [54, 164] on link "Mes contrats signés" at bounding box center [49, 166] width 58 height 6
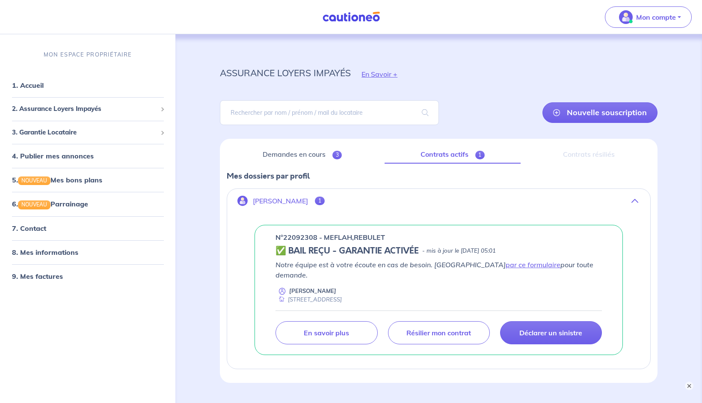
scroll to position [44, 0]
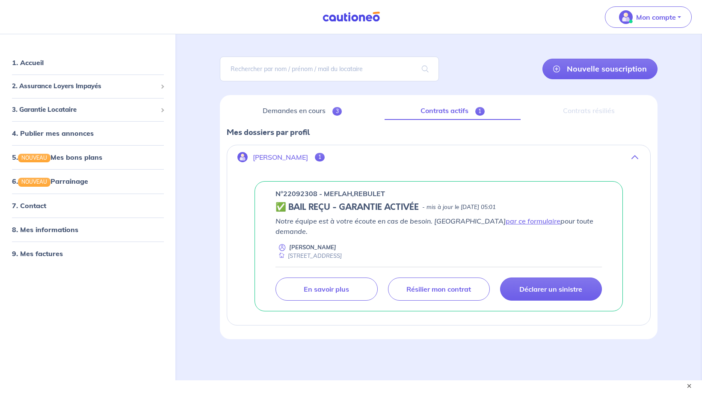
click at [298, 212] on h5 "✅ BAIL REÇU - GARANTIE ACTIVÉE" at bounding box center [347, 207] width 143 height 10
click at [277, 162] on button "Jacques Averlant 1" at bounding box center [438, 157] width 423 height 21
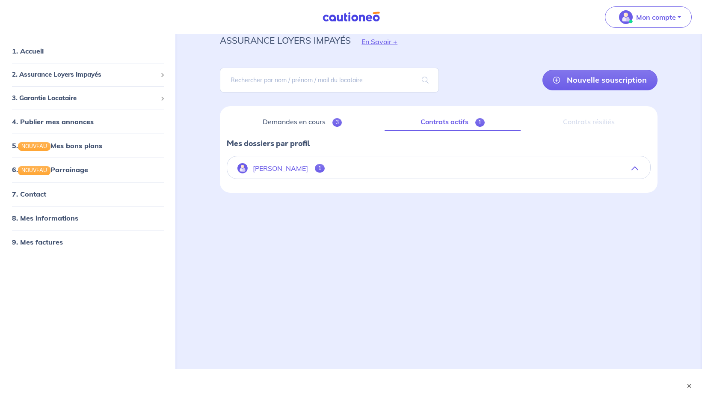
scroll to position [33, 0]
click at [277, 169] on p "Jacques Averlant" at bounding box center [280, 168] width 55 height 8
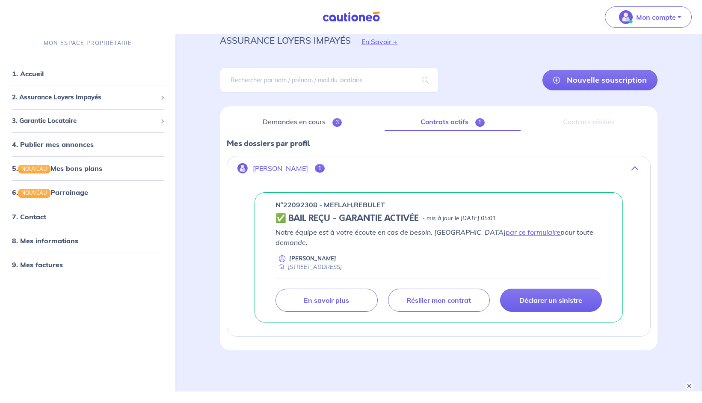
click at [322, 169] on span "1" at bounding box center [320, 168] width 10 height 9
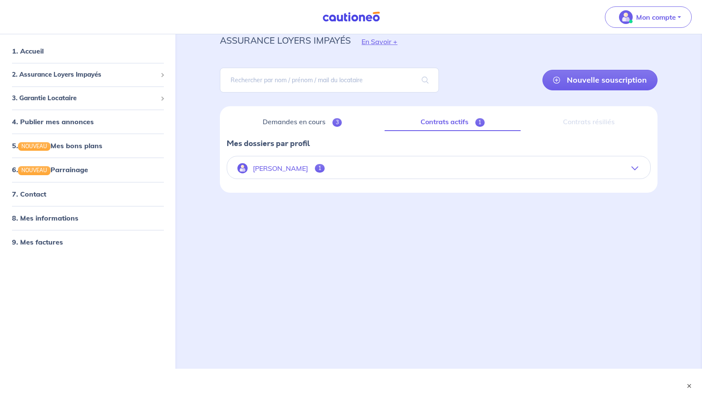
click at [322, 169] on span "1" at bounding box center [320, 168] width 10 height 9
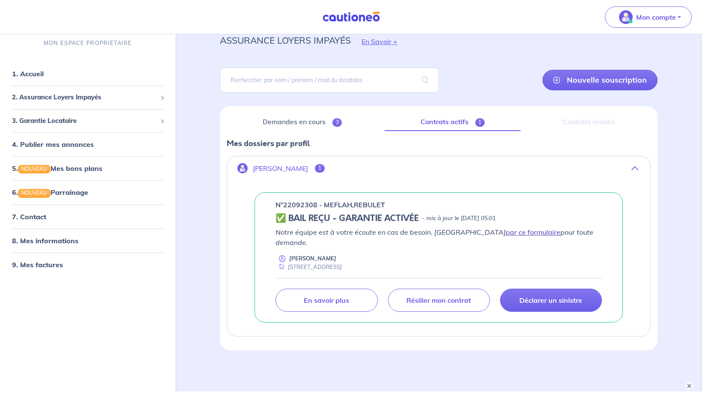
click at [506, 233] on link "par ce formulaire" at bounding box center [533, 232] width 55 height 9
